Goal: Information Seeking & Learning: Learn about a topic

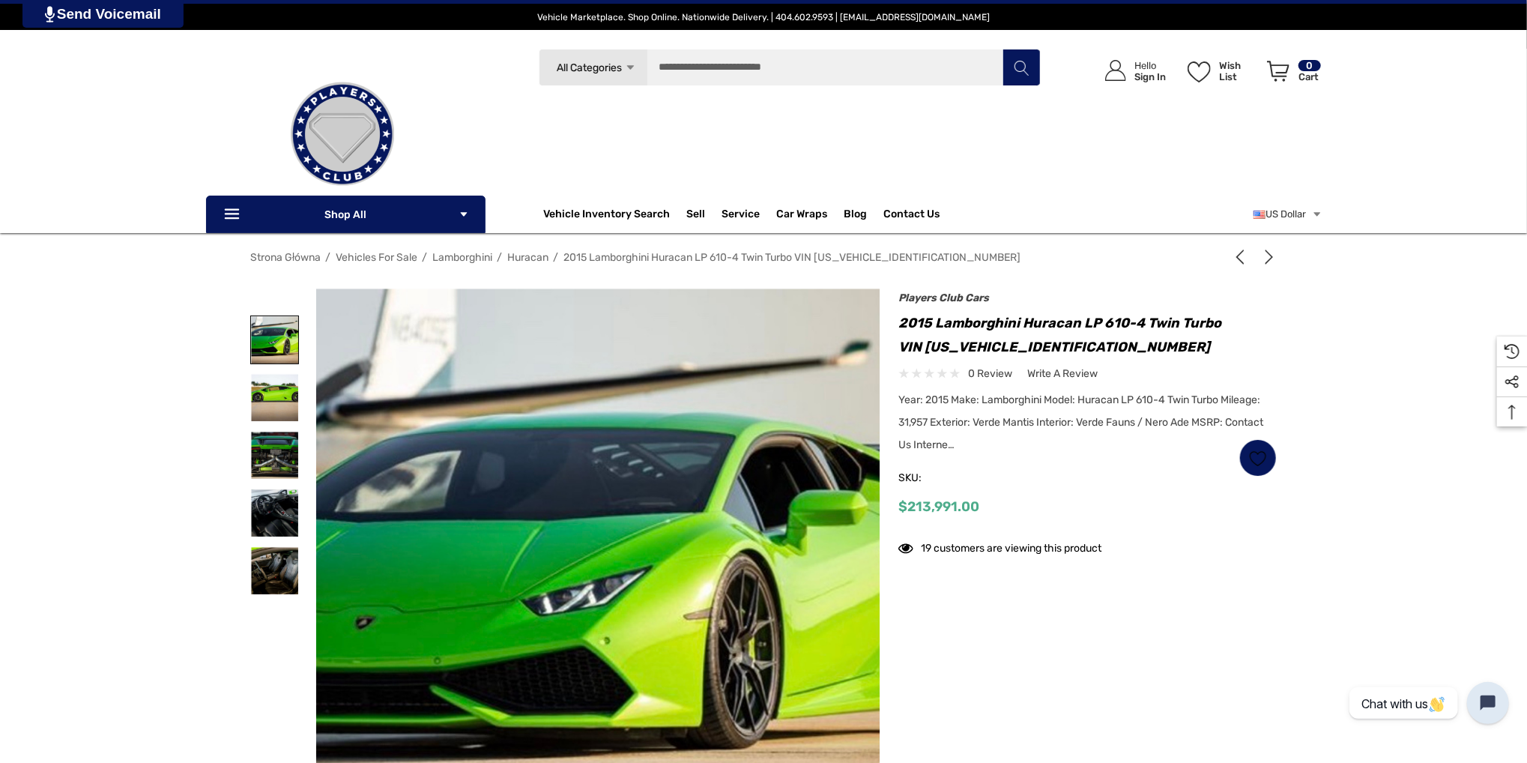
click at [282, 324] on img at bounding box center [274, 339] width 47 height 47
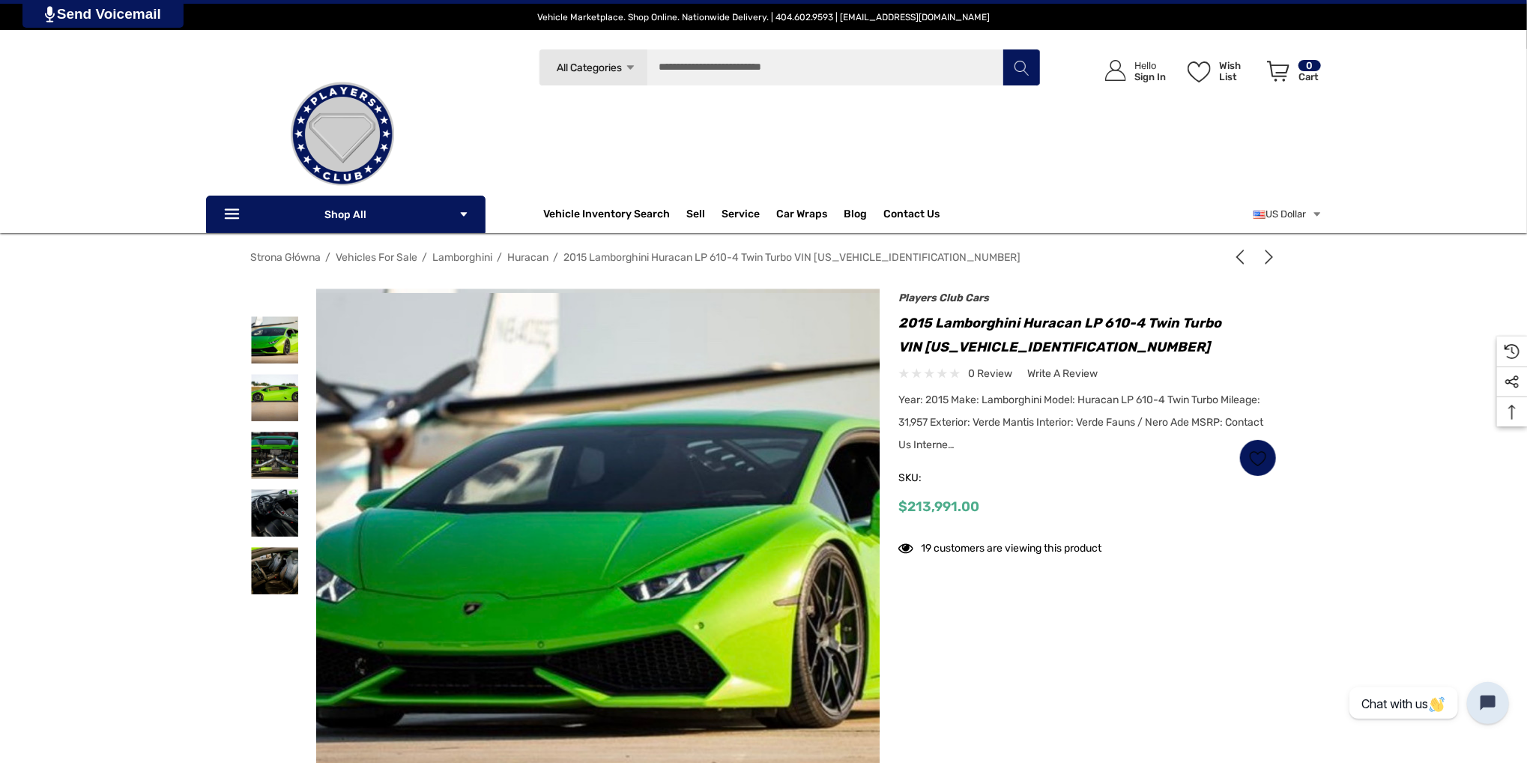
click at [633, 431] on img at bounding box center [692, 559] width 959 height 533
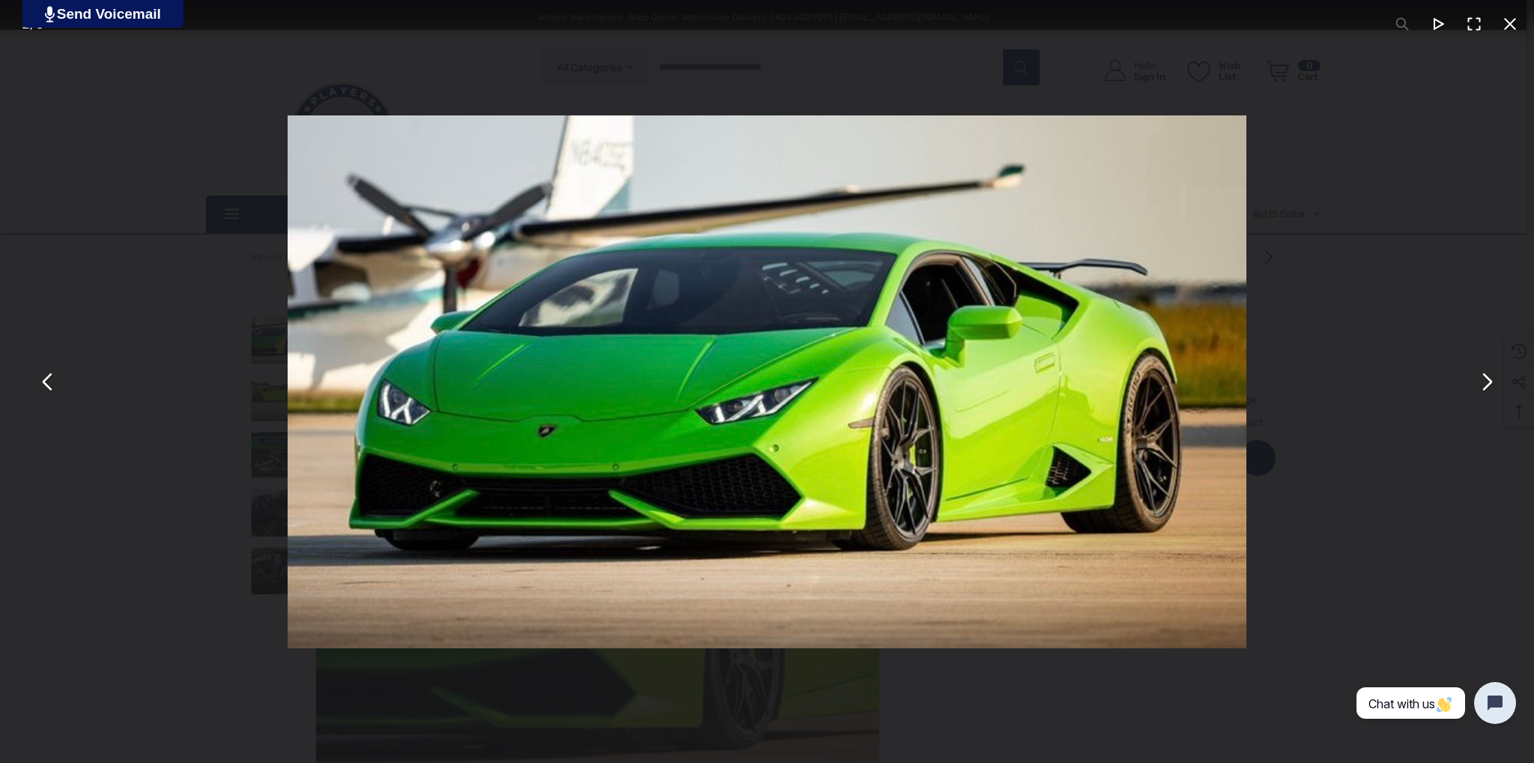
click at [1478, 386] on button "You can close this modal content with the ESC key" at bounding box center [1487, 381] width 36 height 36
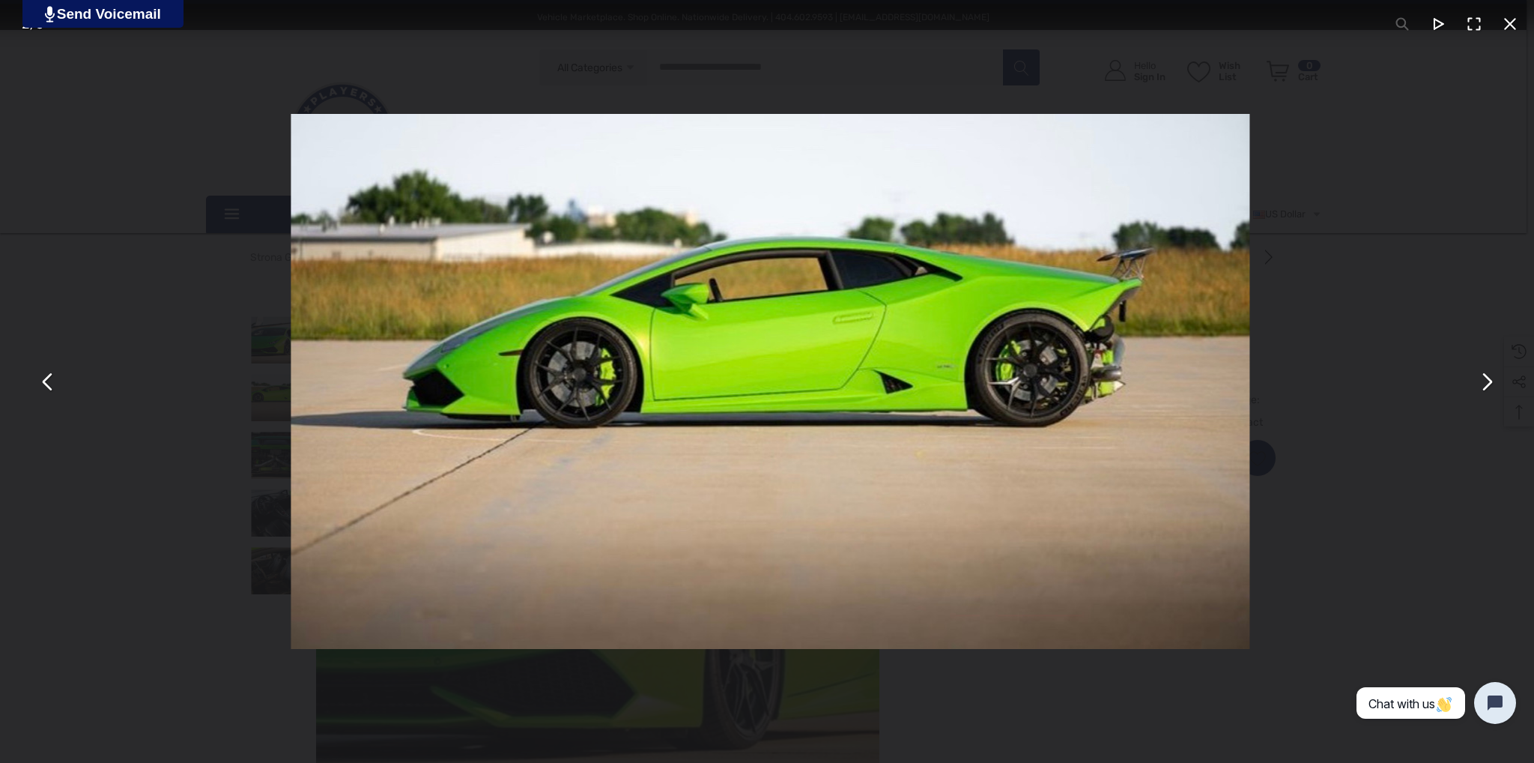
click at [1478, 386] on button "You can close this modal content with the ESC key" at bounding box center [1487, 381] width 36 height 36
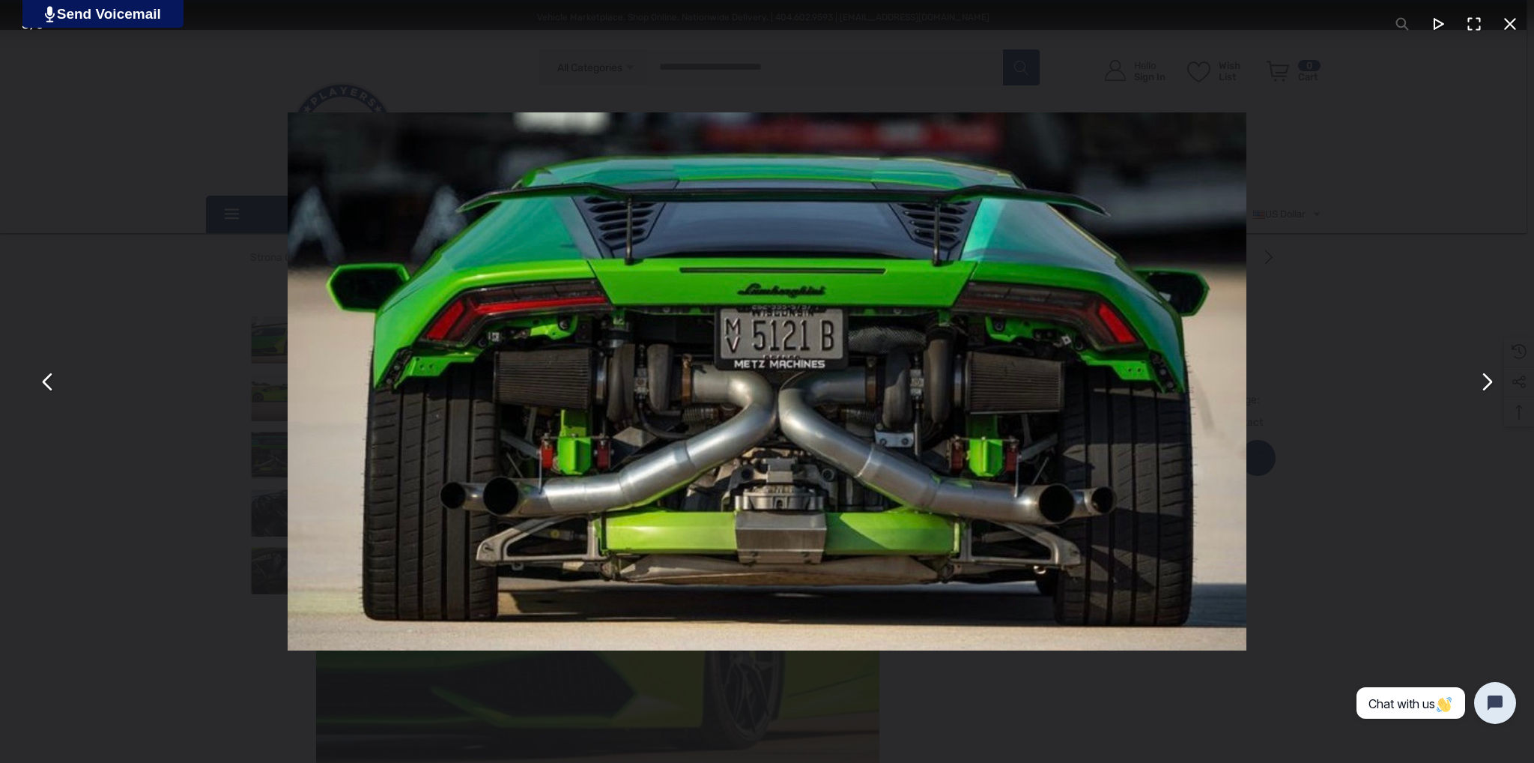
click at [1478, 386] on button "You can close this modal content with the ESC key" at bounding box center [1487, 381] width 36 height 36
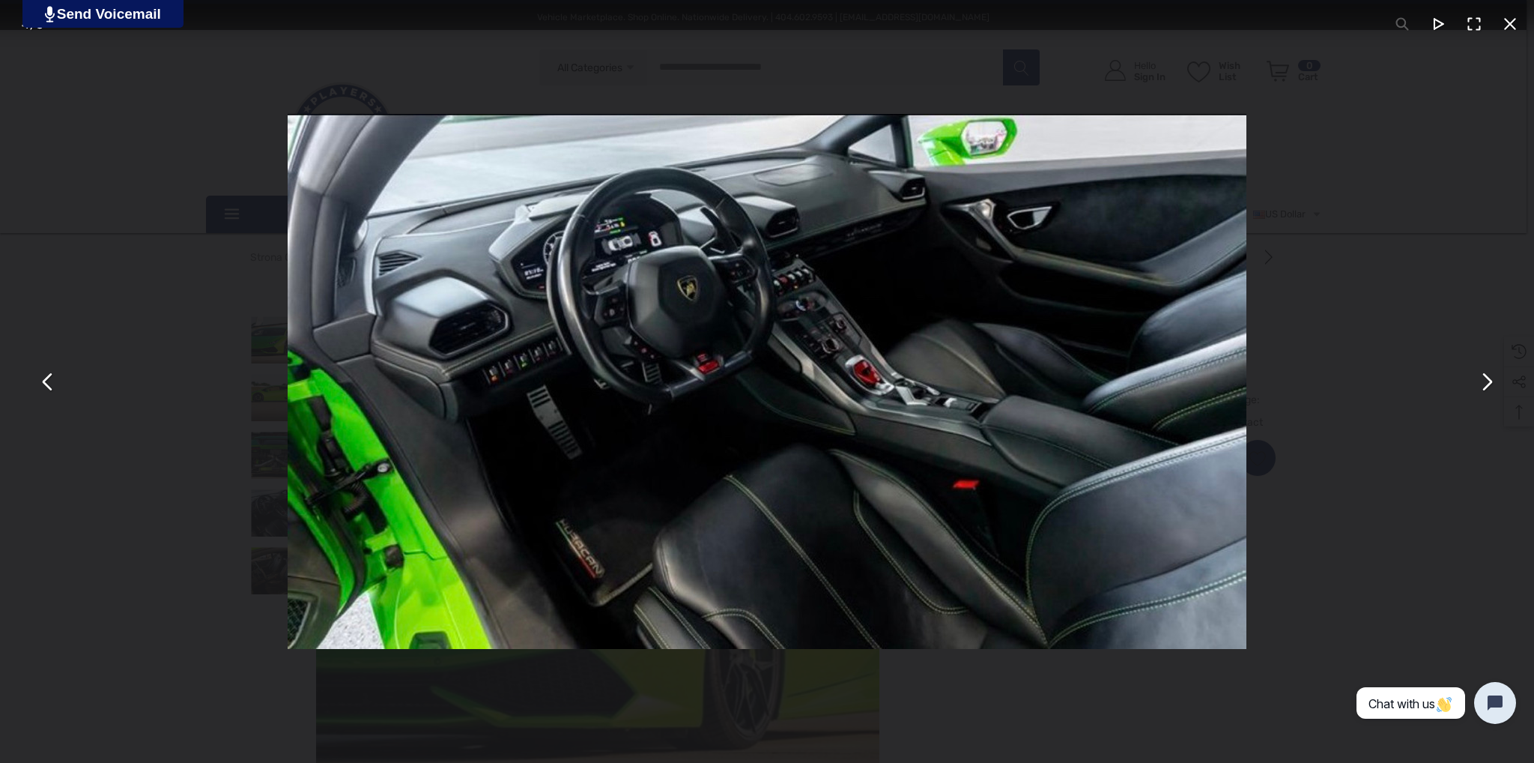
click at [1478, 386] on button "You can close this modal content with the ESC key" at bounding box center [1487, 381] width 36 height 36
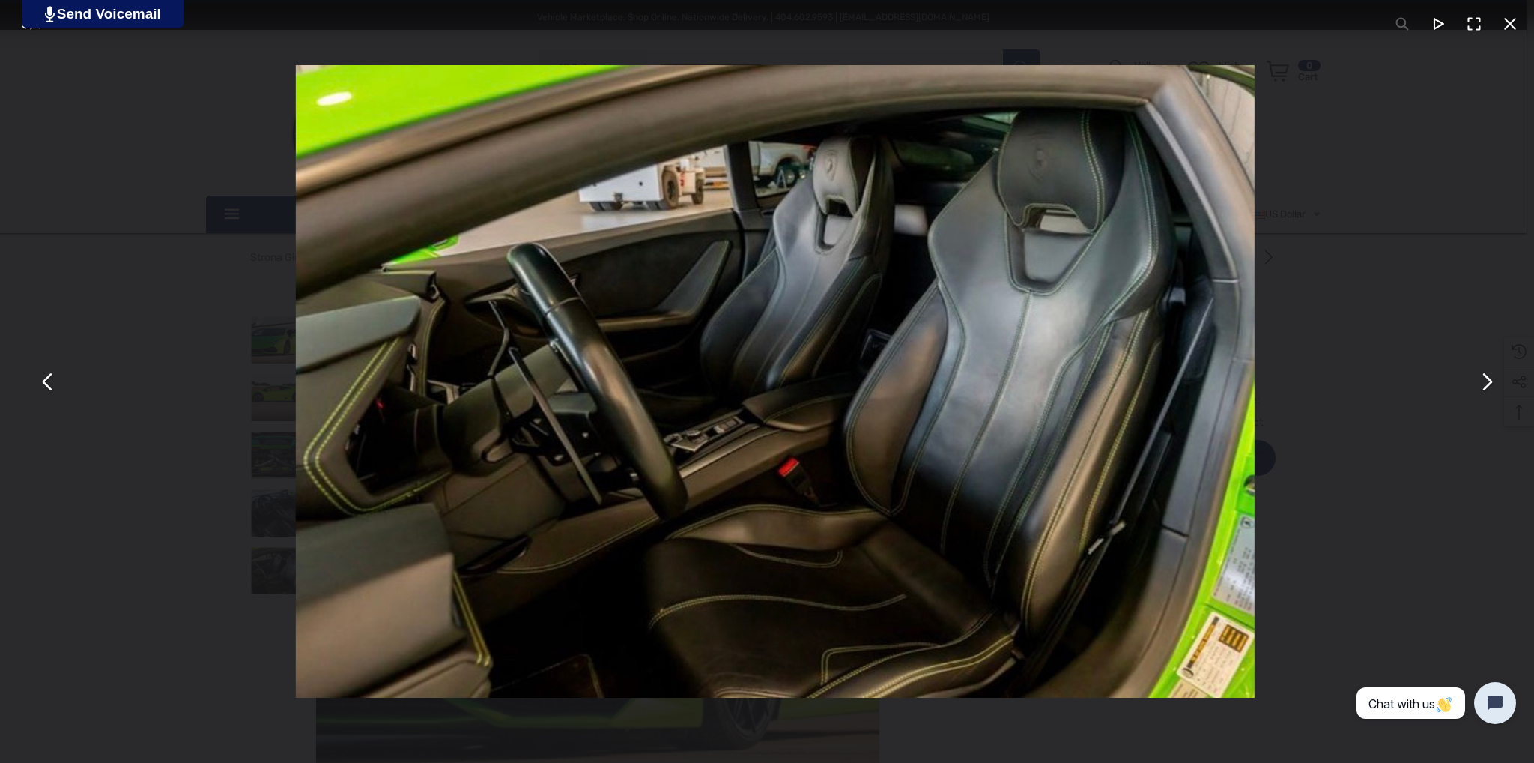
click at [1478, 386] on button "You can close this modal content with the ESC key" at bounding box center [1487, 381] width 36 height 36
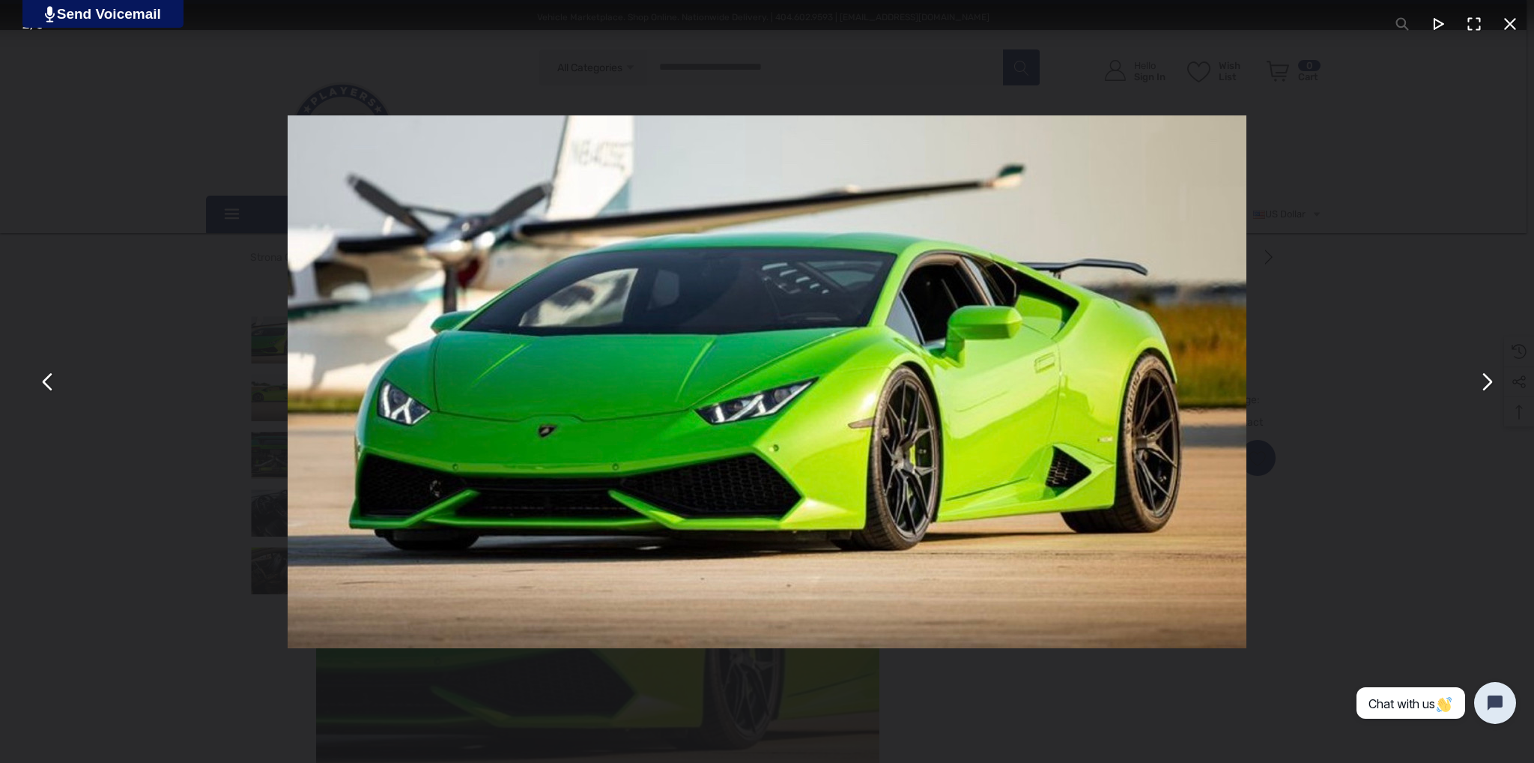
click at [1478, 386] on button "You can close this modal content with the ESC key" at bounding box center [1487, 381] width 36 height 36
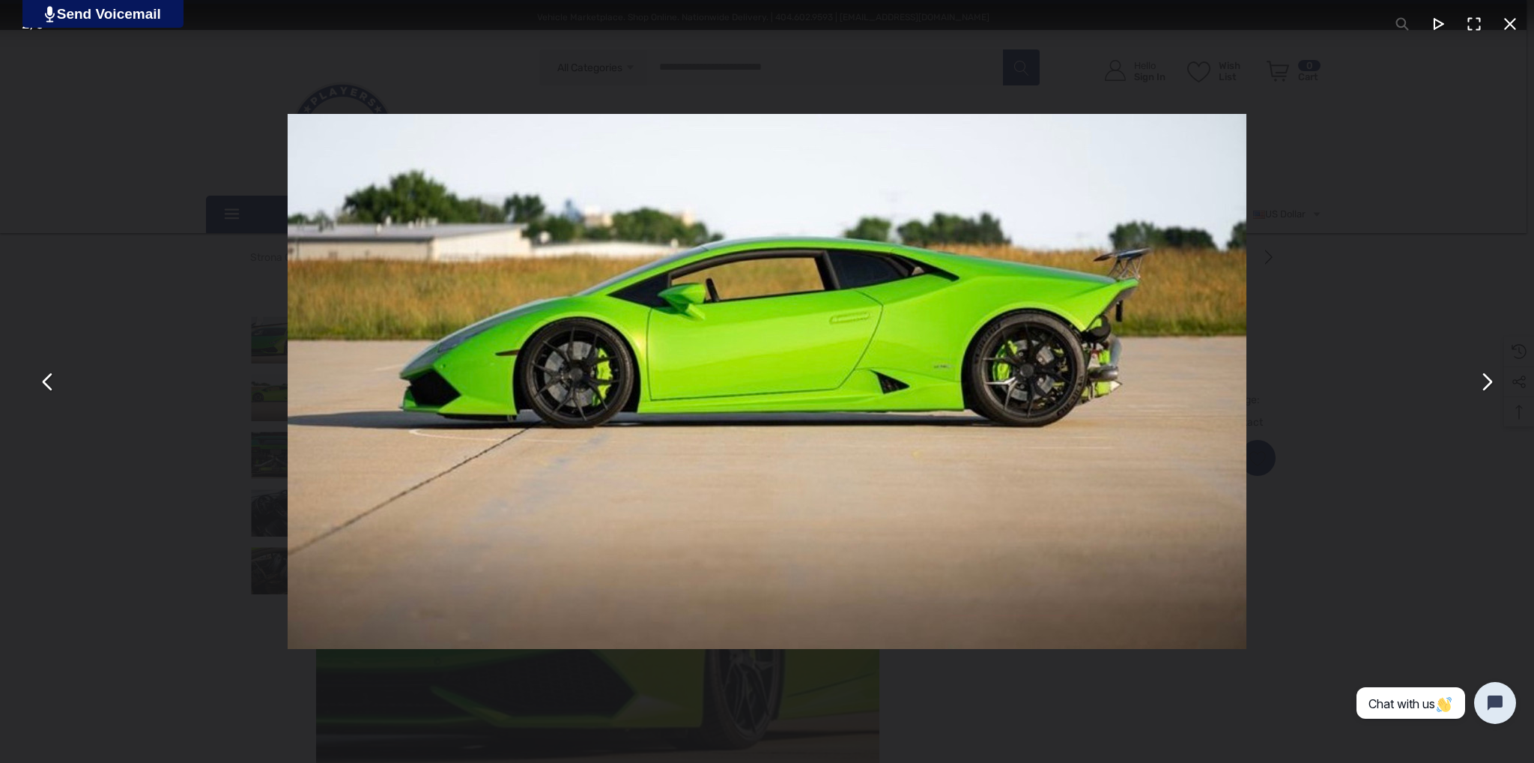
click at [1478, 386] on button "You can close this modal content with the ESC key" at bounding box center [1487, 381] width 36 height 36
